Goal: Information Seeking & Learning: Learn about a topic

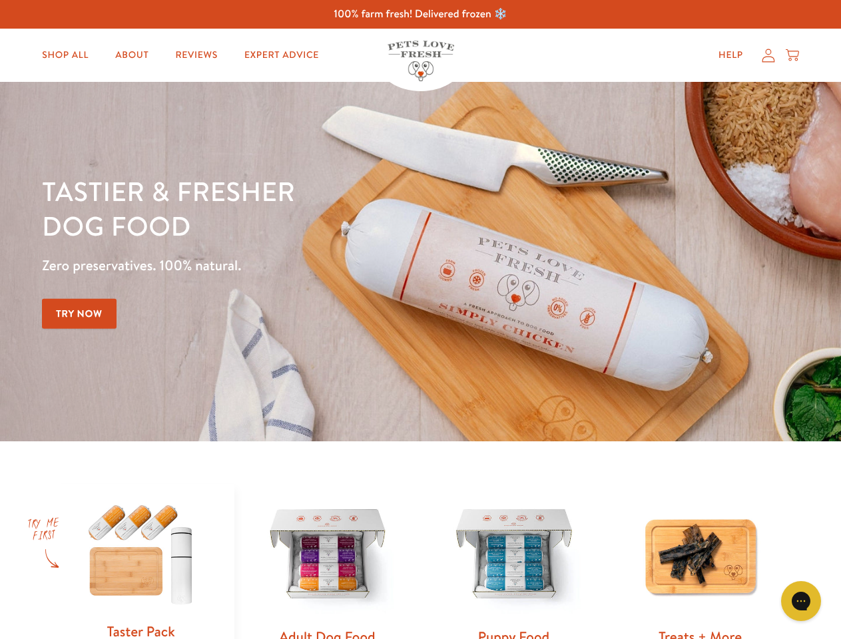
click at [420, 320] on div "Tastier & fresher dog food Zero preservatives. 100% natural. Try Now" at bounding box center [294, 262] width 505 height 176
click at [801, 601] on icon "Gorgias live chat" at bounding box center [800, 601] width 13 height 13
